Goal: Use online tool/utility: Use online tool/utility

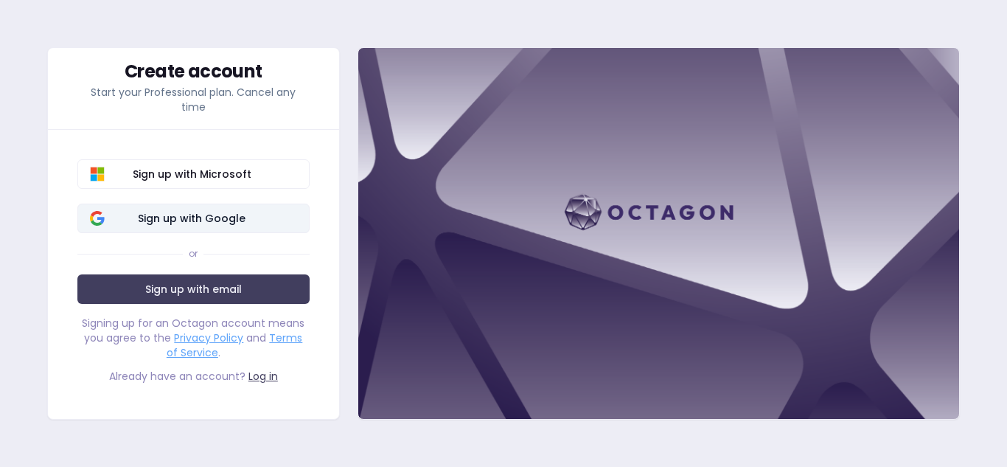
click at [289, 211] on span "Sign up with Google" at bounding box center [192, 218] width 210 height 15
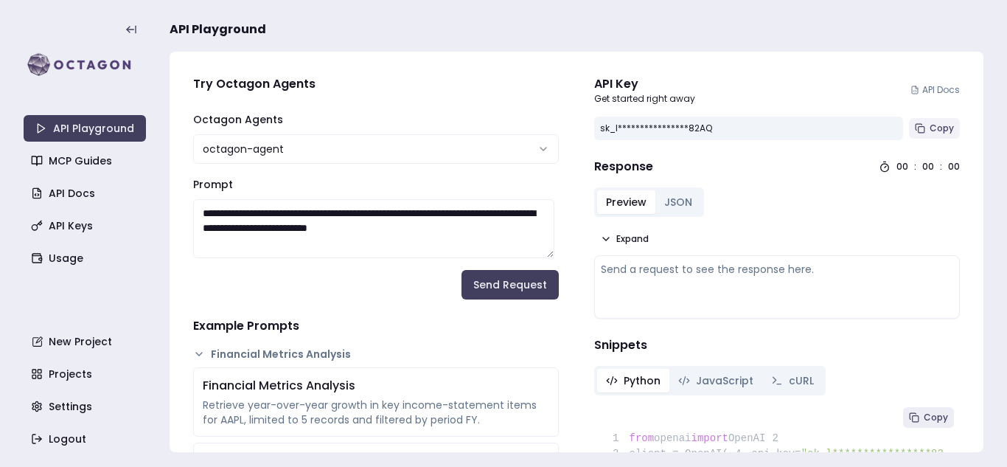
click at [929, 130] on span "Copy" at bounding box center [941, 128] width 24 height 12
click at [945, 123] on button "Copy" at bounding box center [934, 128] width 51 height 21
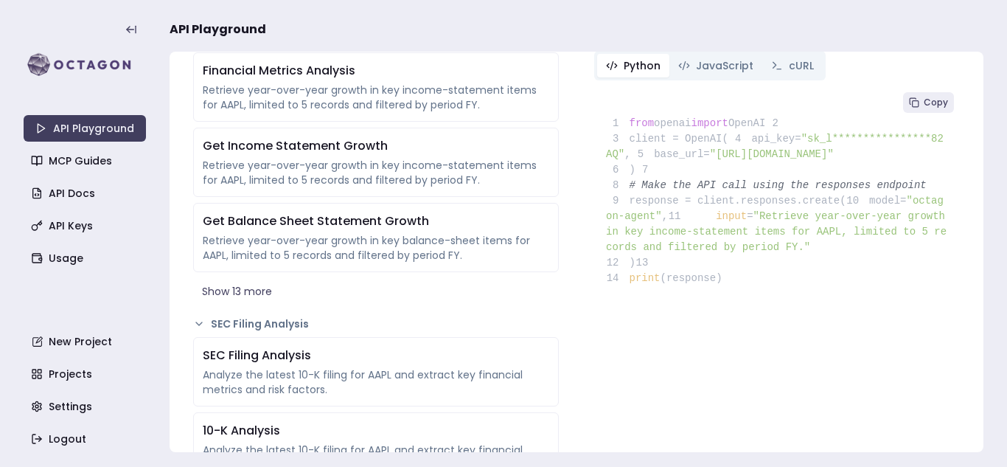
scroll to position [267, 0]
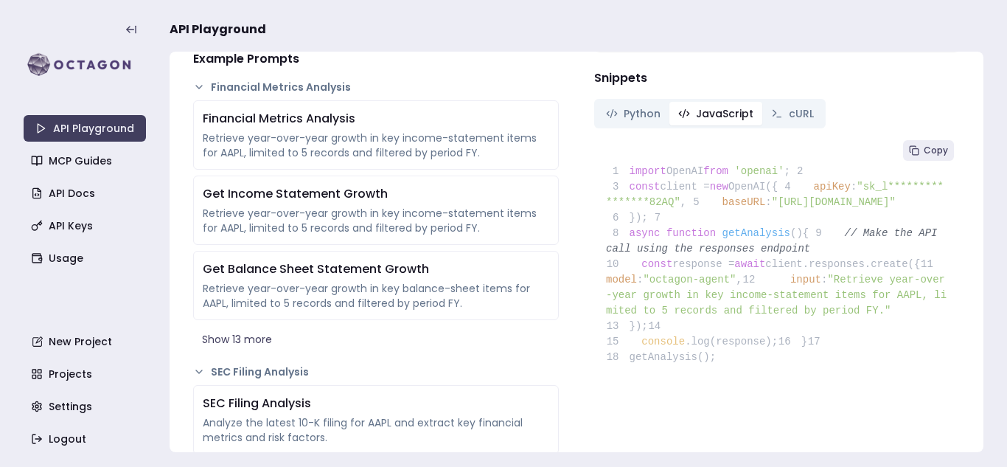
click at [678, 116] on icon "button" at bounding box center [684, 114] width 12 height 12
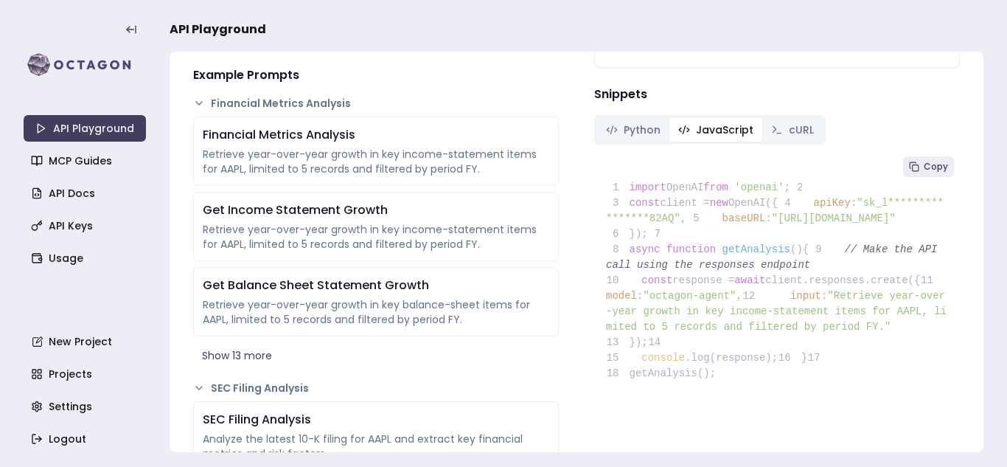
scroll to position [250, 0]
click at [791, 125] on span "cURL" at bounding box center [801, 130] width 25 height 15
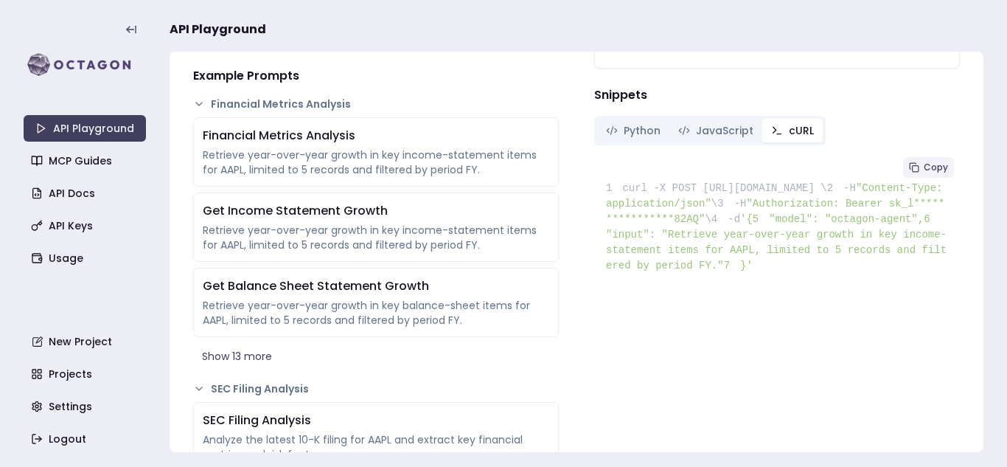
click at [917, 160] on button "Copy" at bounding box center [928, 167] width 51 height 21
drag, startPoint x: 689, startPoint y: 186, endPoint x: 637, endPoint y: 205, distance: 55.5
click at [637, 194] on span "curl -X POST [URL][DOMAIN_NAME] \" at bounding box center [724, 188] width 204 height 12
copy span "[URL][DOMAIN_NAME]"
click at [746, 225] on span "**********" at bounding box center [775, 211] width 338 height 27
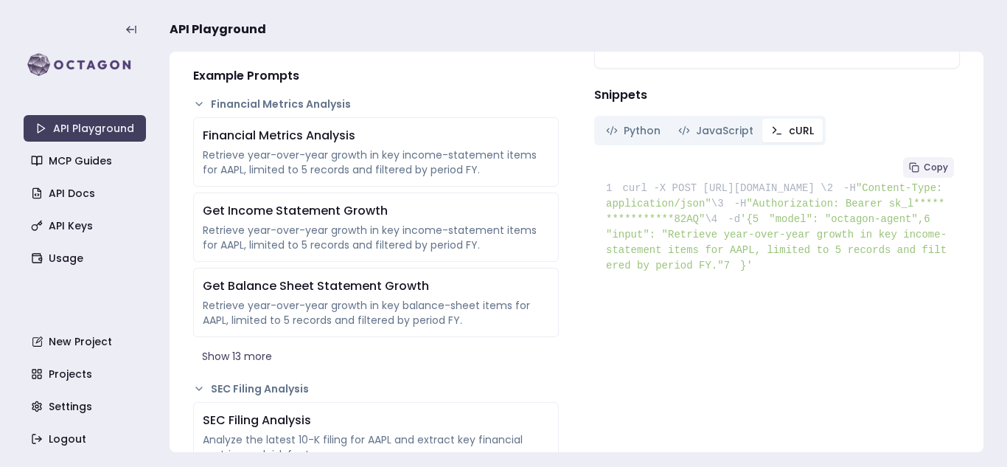
click at [924, 167] on span "Copy" at bounding box center [936, 167] width 24 height 12
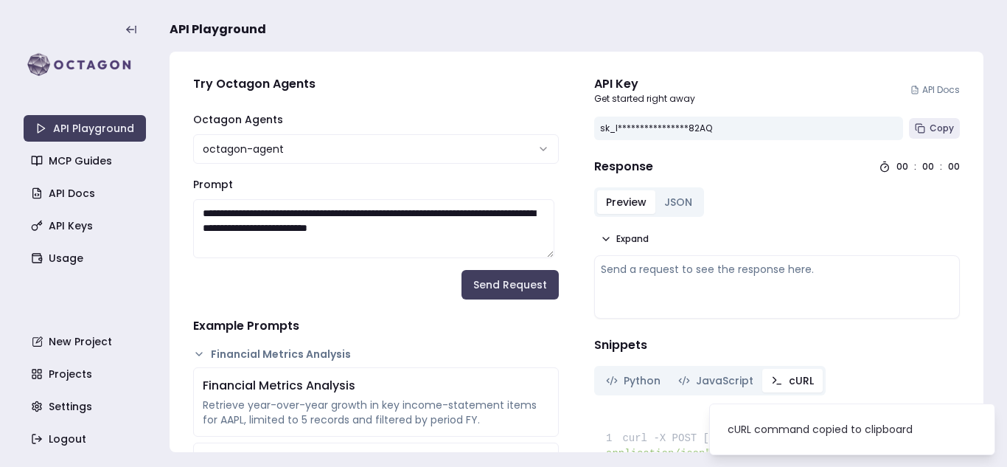
scroll to position [29, 0]
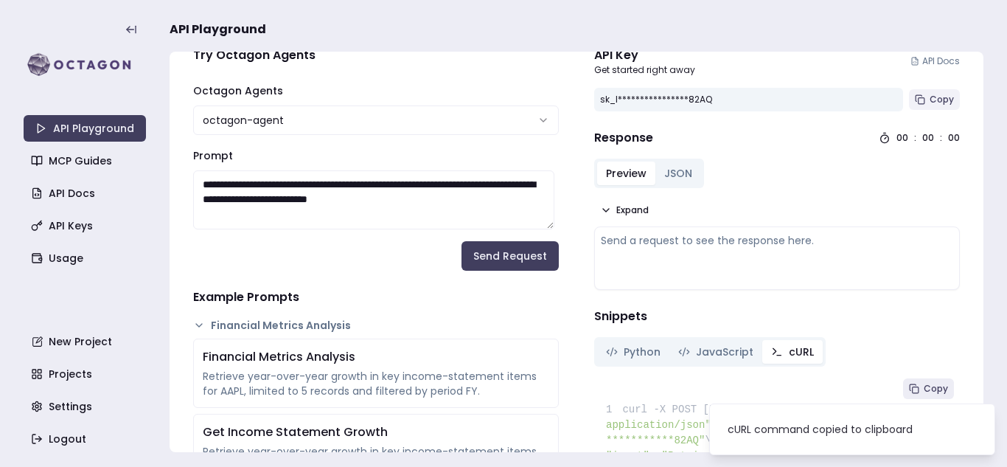
click at [918, 93] on button "Copy" at bounding box center [934, 99] width 51 height 21
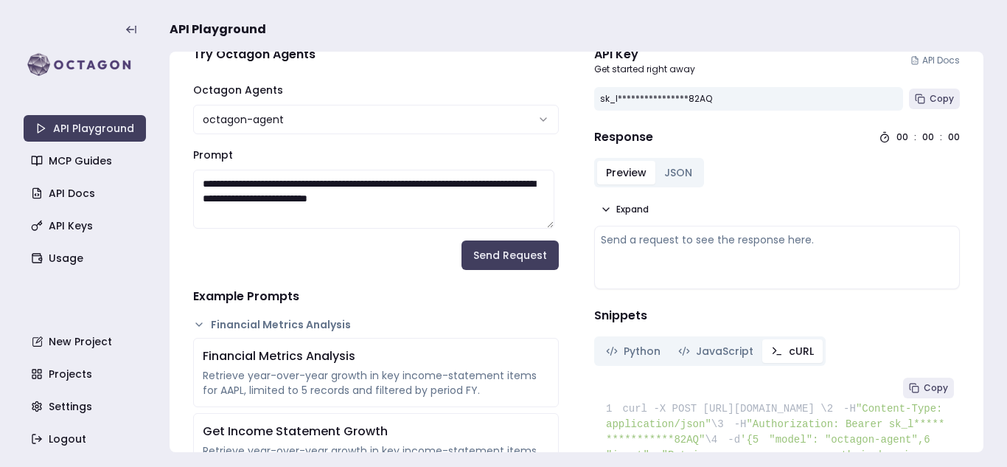
scroll to position [0, 0]
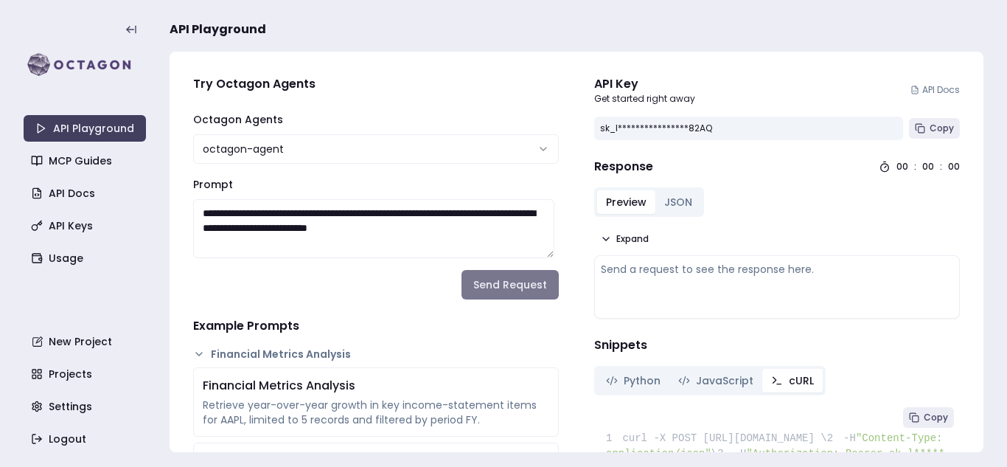
click at [492, 284] on button "Send Request" at bounding box center [509, 284] width 97 height 29
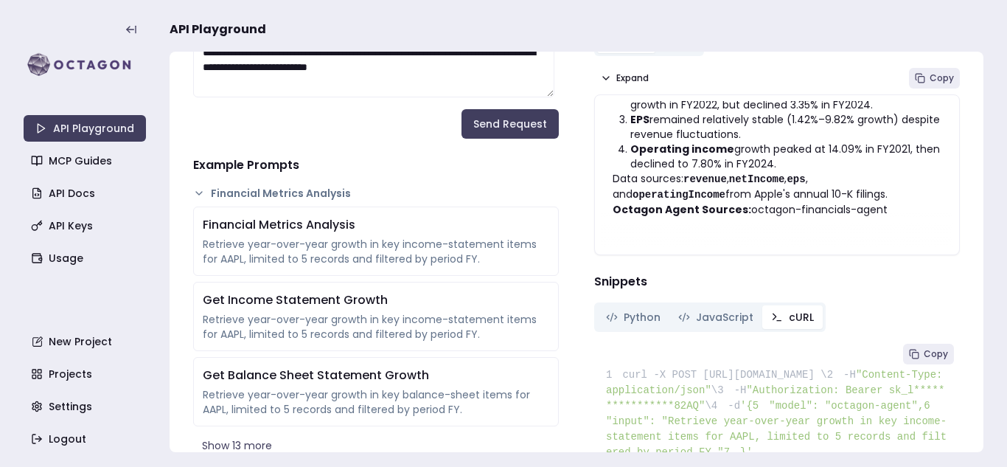
scroll to position [161, 0]
click at [624, 79] on span "Expand" at bounding box center [632, 77] width 32 height 12
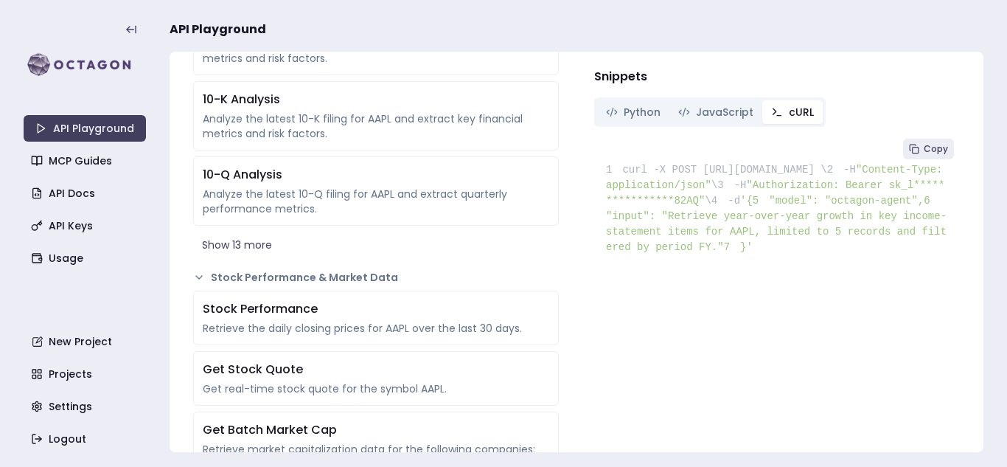
scroll to position [646, 0]
click at [924, 142] on span "Copy" at bounding box center [936, 148] width 24 height 12
drag, startPoint x: 650, startPoint y: 181, endPoint x: 819, endPoint y: 183, distance: 168.8
click at [819, 183] on span ""Content-Type: application/json"" at bounding box center [777, 176] width 343 height 27
copy span "Content-Type: application/json"
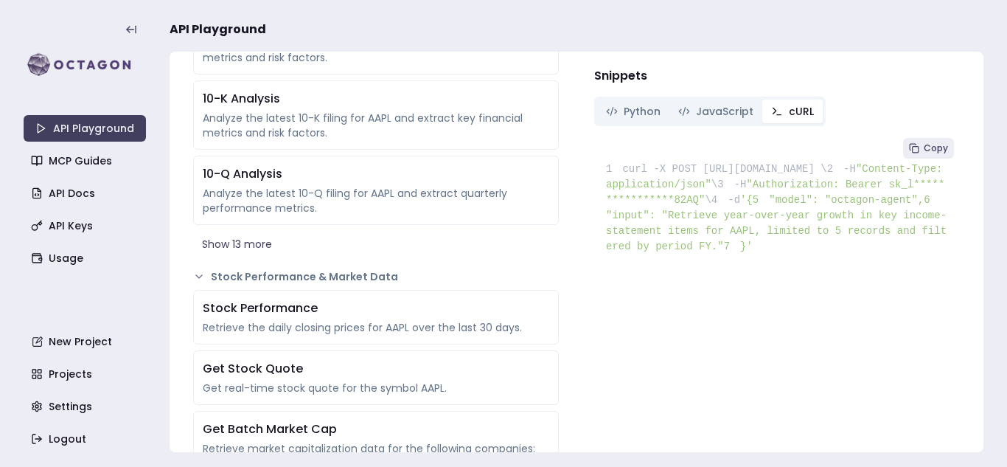
click at [769, 163] on span "curl -X POST [URL][DOMAIN_NAME] \" at bounding box center [724, 169] width 204 height 12
drag, startPoint x: 650, startPoint y: 186, endPoint x: 716, endPoint y: 186, distance: 65.6
click at [716, 186] on span ""Content-Type: application/json"" at bounding box center [777, 176] width 343 height 27
copy span "Content-Type"
drag, startPoint x: 727, startPoint y: 186, endPoint x: 821, endPoint y: 182, distance: 94.4
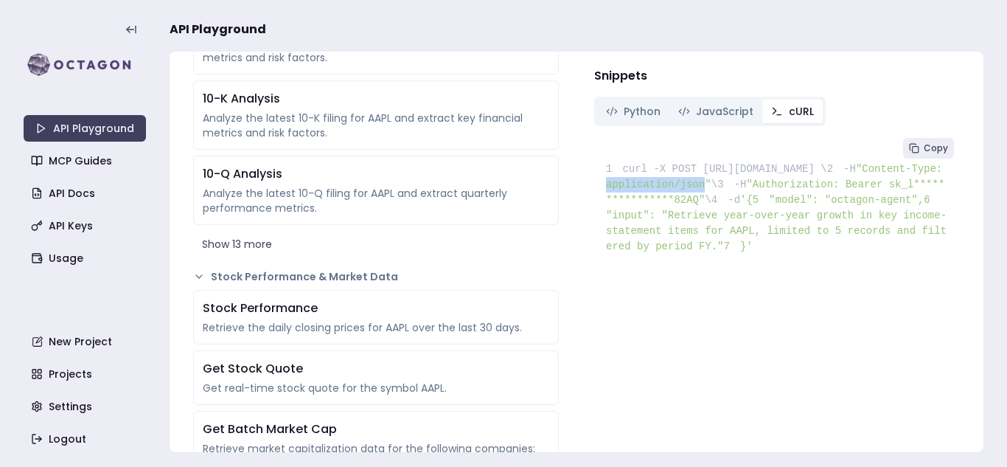
click at [821, 182] on span ""Content-Type: application/json"" at bounding box center [777, 176] width 343 height 27
copy span "application/json"
click at [718, 246] on span "6 "input": "Retrieve year-over-year growth in key income-statement items for AA…" at bounding box center [776, 223] width 341 height 58
click at [740, 206] on span "'{" at bounding box center [746, 200] width 13 height 12
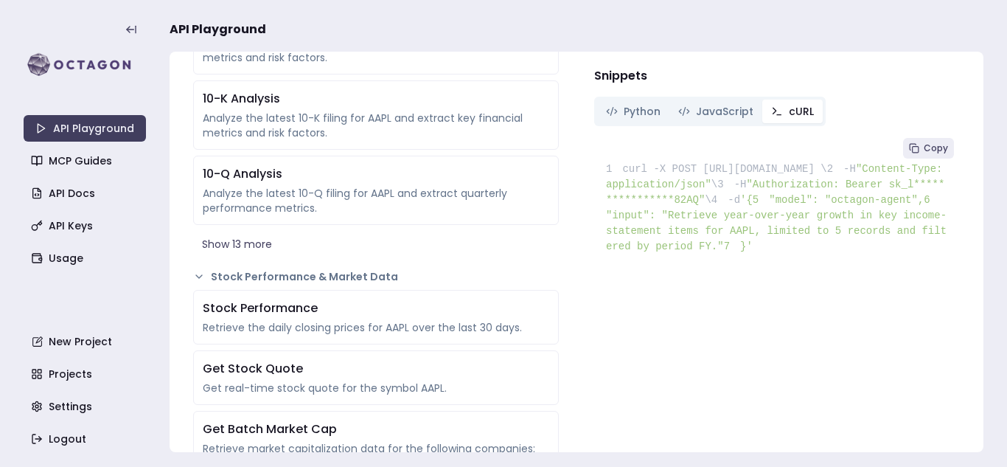
drag, startPoint x: 648, startPoint y: 215, endPoint x: 633, endPoint y: 305, distance: 91.1
click at [633, 266] on pre "**********" at bounding box center [777, 199] width 366 height 134
copy code "{ 5 "model": "octagon-agent", 6 "input": "Retrieve year-over-year growth in key…"
click at [685, 167] on pre "**********" at bounding box center [777, 199] width 366 height 134
drag, startPoint x: 656, startPoint y: 293, endPoint x: 610, endPoint y: 192, distance: 111.8
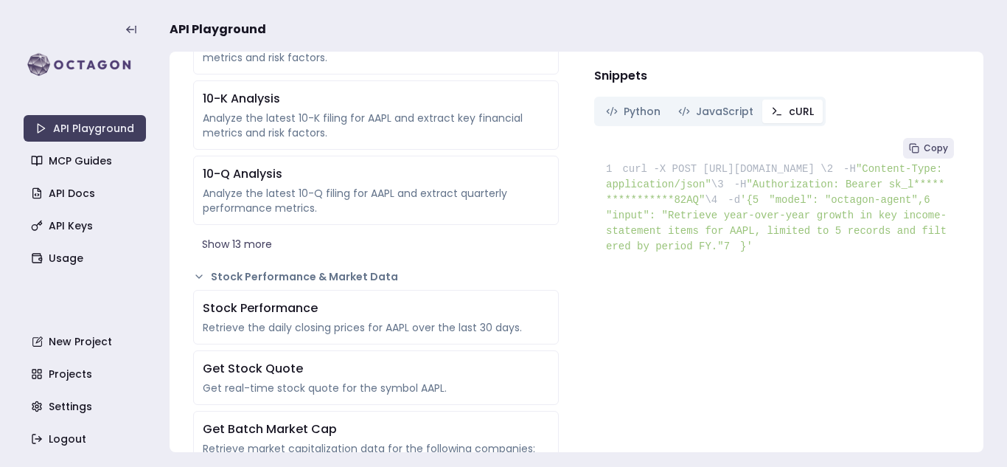
click at [610, 192] on pre "**********" at bounding box center [777, 199] width 366 height 134
click at [827, 177] on span "2" at bounding box center [835, 168] width 16 height 15
drag, startPoint x: 654, startPoint y: 116, endPoint x: 668, endPoint y: 106, distance: 16.8
click at [656, 132] on pre "**********" at bounding box center [777, 199] width 366 height 134
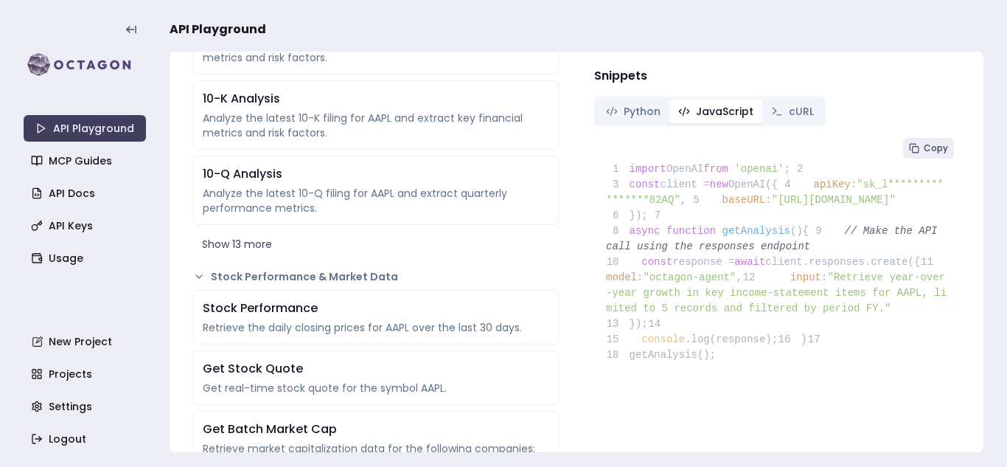
click at [696, 104] on span "JavaScript" at bounding box center [724, 111] width 57 height 15
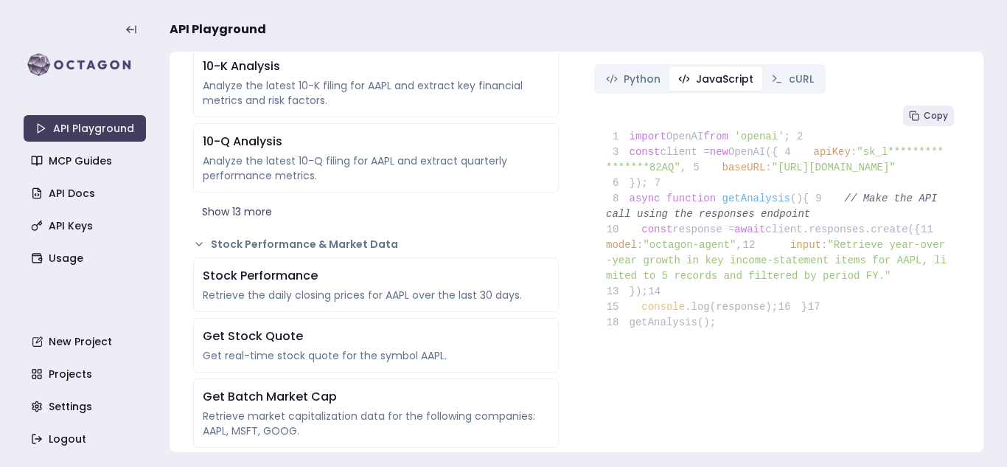
scroll to position [677, 0]
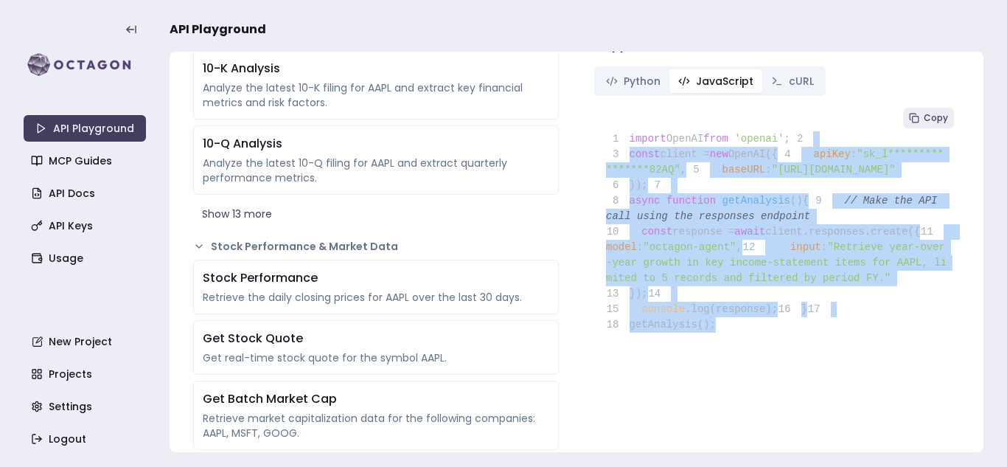
drag, startPoint x: 692, startPoint y: 138, endPoint x: 823, endPoint y: 420, distance: 311.0
click at [823, 344] on pre "**********" at bounding box center [777, 223] width 366 height 242
copy code "**********"
click at [817, 344] on pre "**********" at bounding box center [777, 223] width 366 height 242
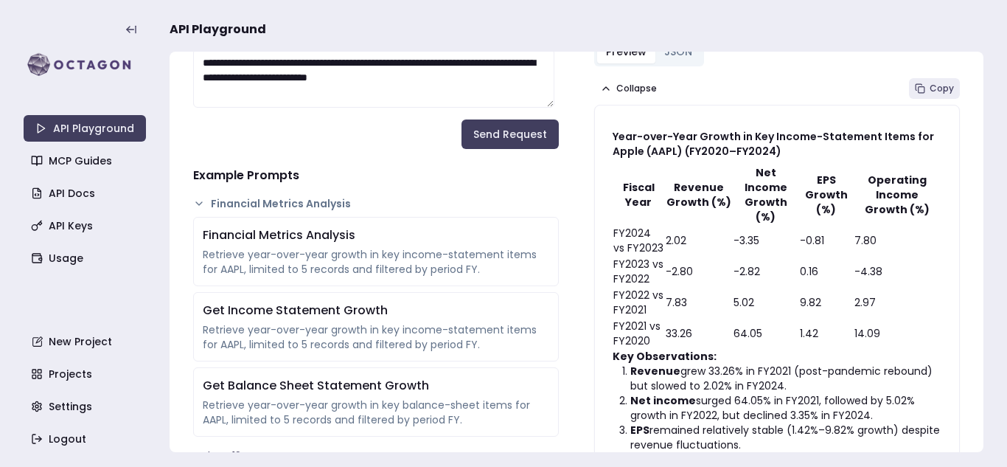
scroll to position [0, 0]
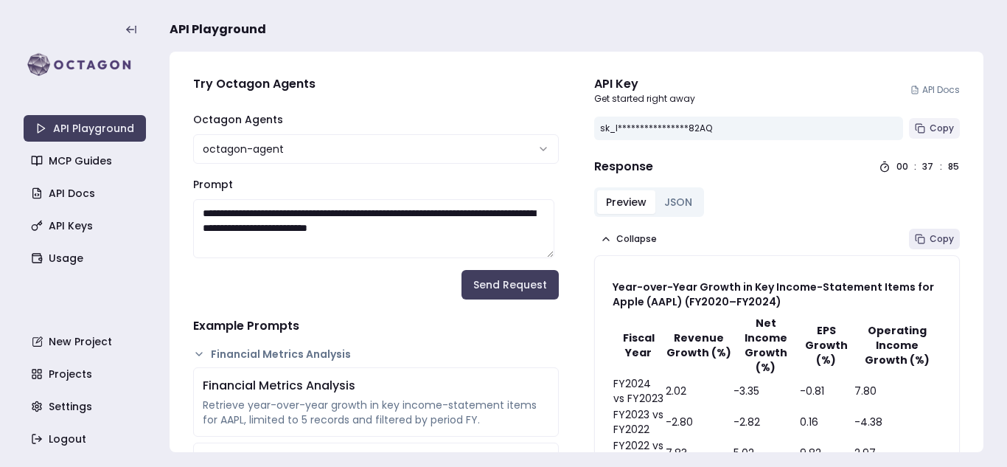
click at [929, 128] on span "Copy" at bounding box center [941, 128] width 24 height 12
click at [929, 123] on span "Copy" at bounding box center [941, 128] width 24 height 12
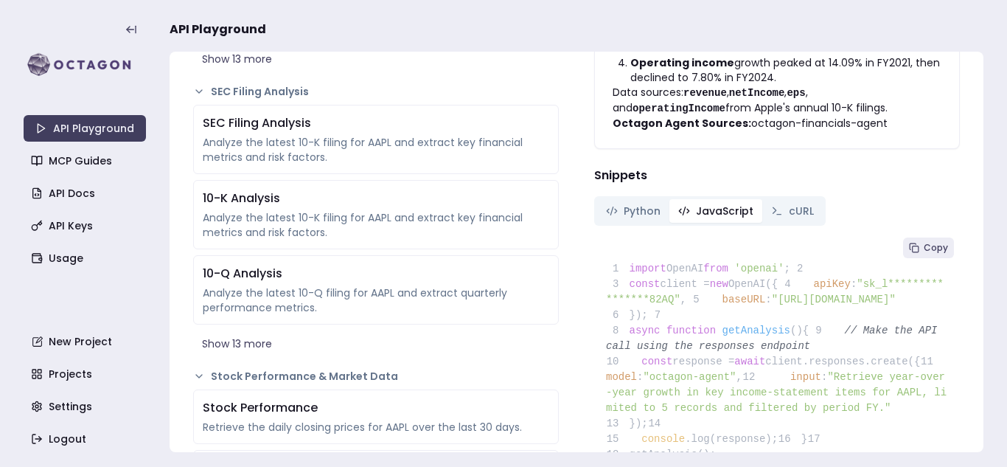
scroll to position [548, 0]
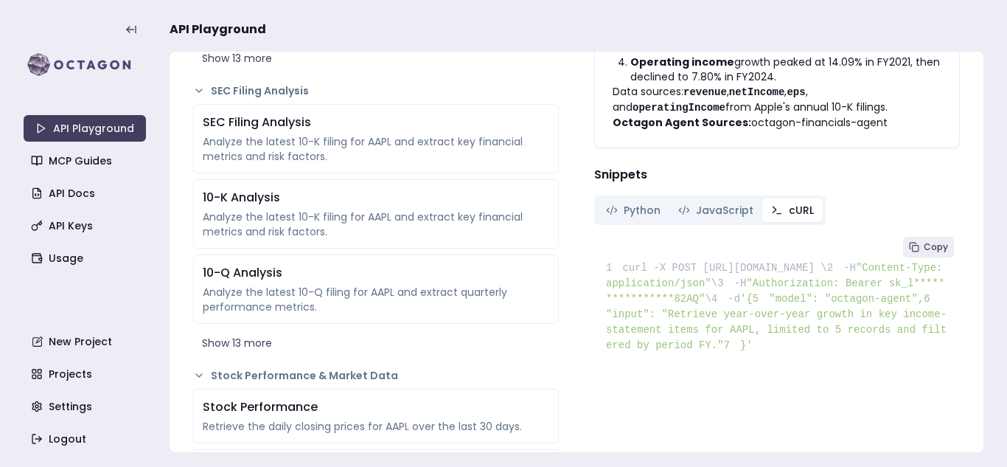
click at [789, 203] on span "cURL" at bounding box center [801, 210] width 25 height 15
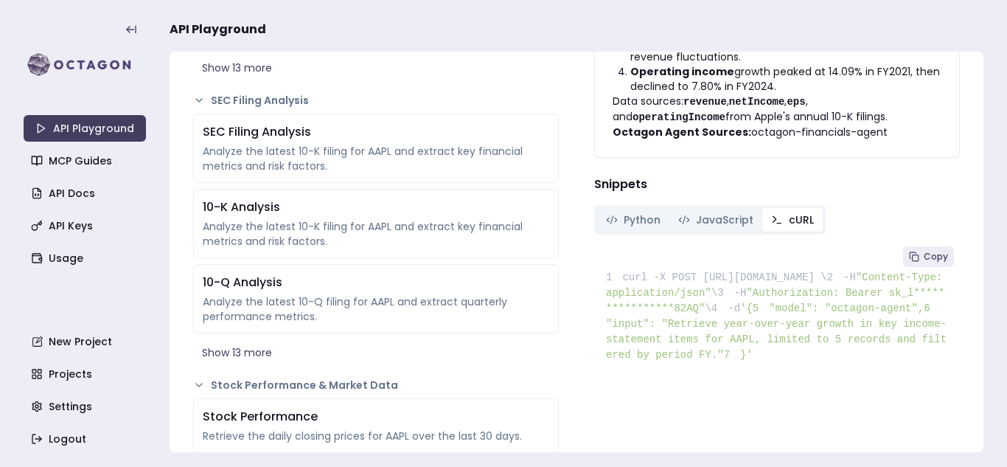
scroll to position [560, 0]
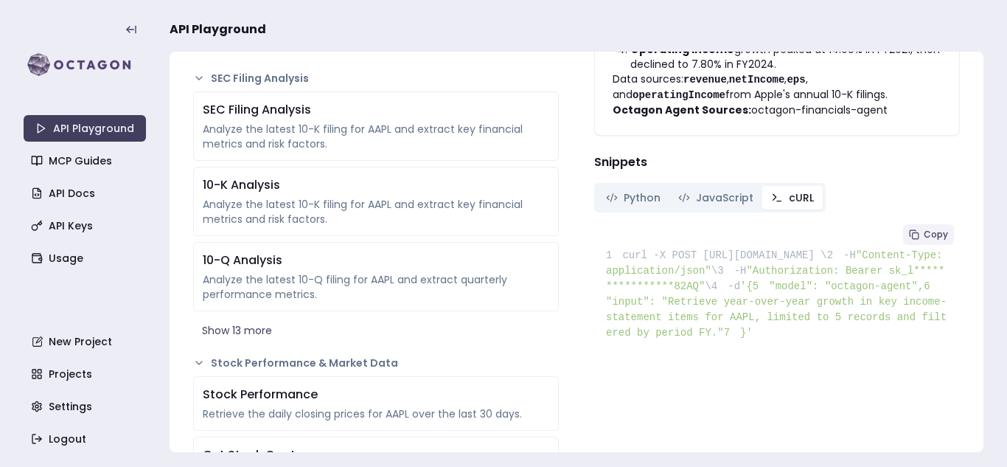
click at [924, 228] on span "Copy" at bounding box center [936, 234] width 24 height 12
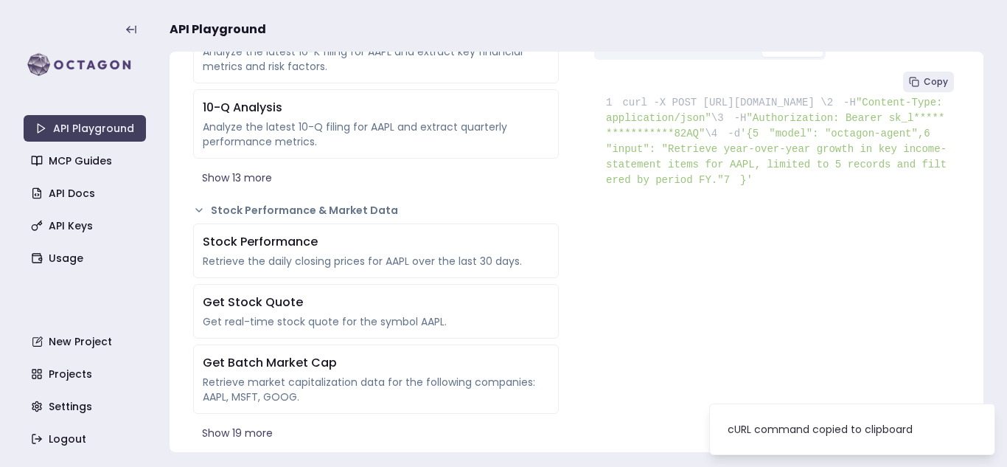
scroll to position [713, 0]
drag, startPoint x: 696, startPoint y: 214, endPoint x: 651, endPoint y: 148, distance: 79.5
click at [651, 148] on code "**********" at bounding box center [777, 140] width 343 height 89
drag, startPoint x: 645, startPoint y: 226, endPoint x: 648, endPoint y: 152, distance: 74.5
click at [648, 152] on pre "**********" at bounding box center [777, 132] width 366 height 134
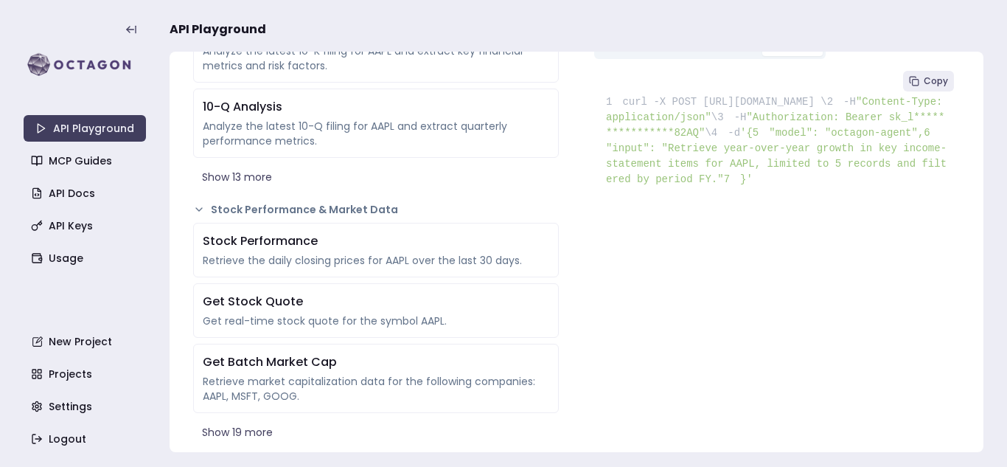
copy code "{ 5 "model": "octagon-agent", 6 "input": "Retrieve year-over-year growth in key…"
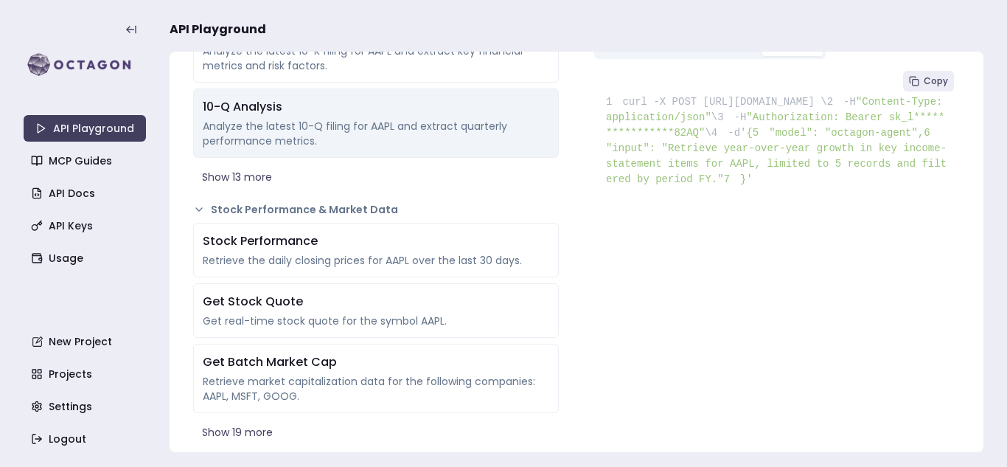
click at [540, 157] on div "10-Q Analysis Analyze the latest 10-Q filing for AAPL and extract quarterly per…" at bounding box center [376, 122] width 366 height 69
type textarea "**********"
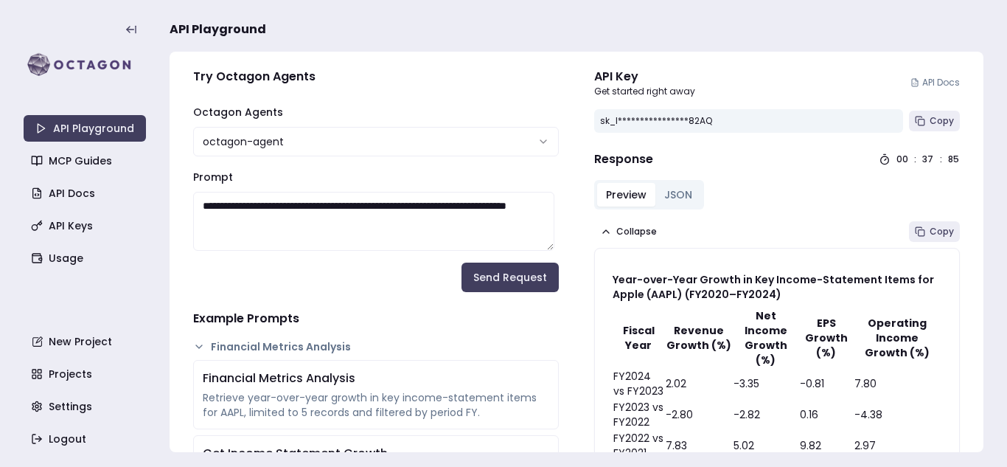
scroll to position [0, 0]
